Goal: Check status: Check status

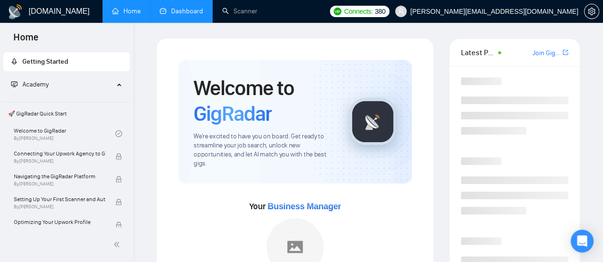
click at [177, 11] on link "Dashboard" at bounding box center [181, 11] width 43 height 8
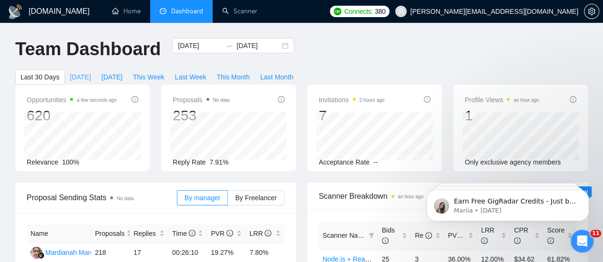
click at [91, 72] on span "[DATE]" at bounding box center [80, 77] width 21 height 10
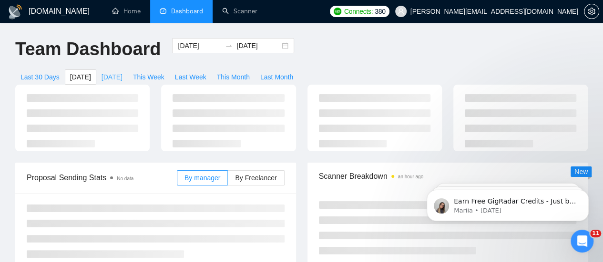
click at [122, 72] on span "[DATE]" at bounding box center [111, 77] width 21 height 10
type input "[DATE]"
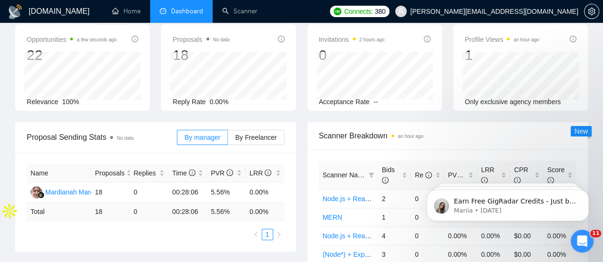
scroll to position [74, 0]
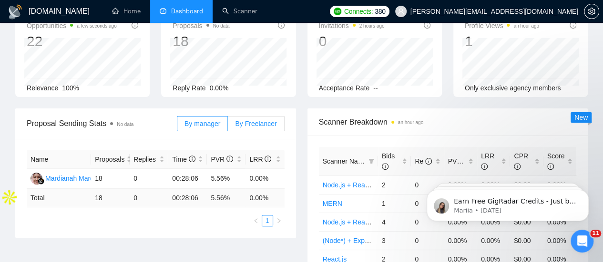
click at [261, 120] on span "By Freelancer" at bounding box center [255, 124] width 41 height 8
click at [228, 126] on input "By Freelancer" at bounding box center [228, 126] width 0 height 0
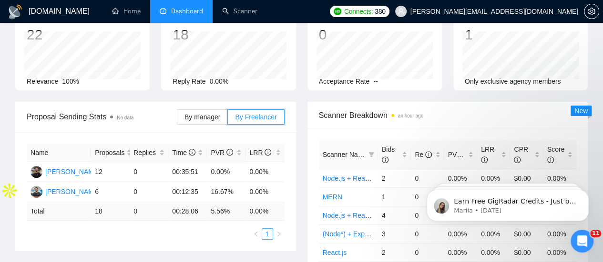
scroll to position [0, 0]
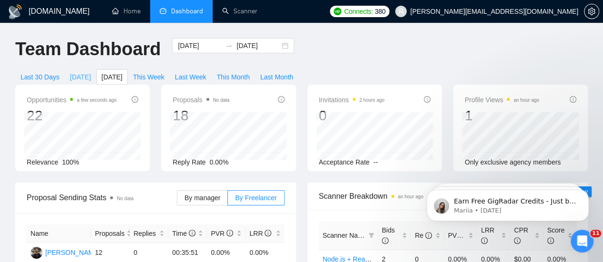
click at [91, 72] on span "[DATE]" at bounding box center [80, 77] width 21 height 10
type input "[DATE]"
